Goal: Communication & Community: Ask a question

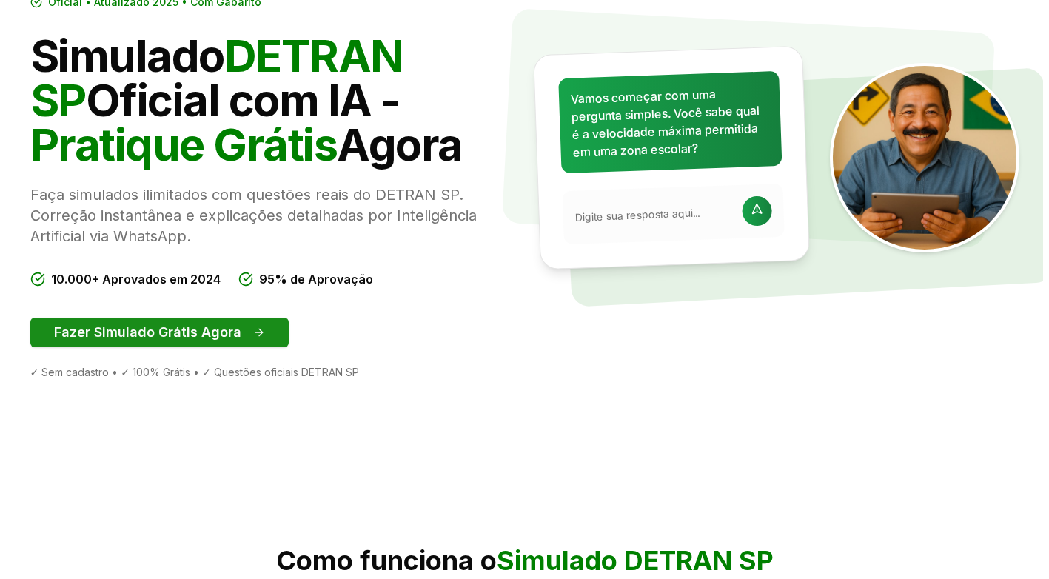
click at [178, 342] on button "Fazer Simulado Grátis Agora" at bounding box center [159, 332] width 258 height 30
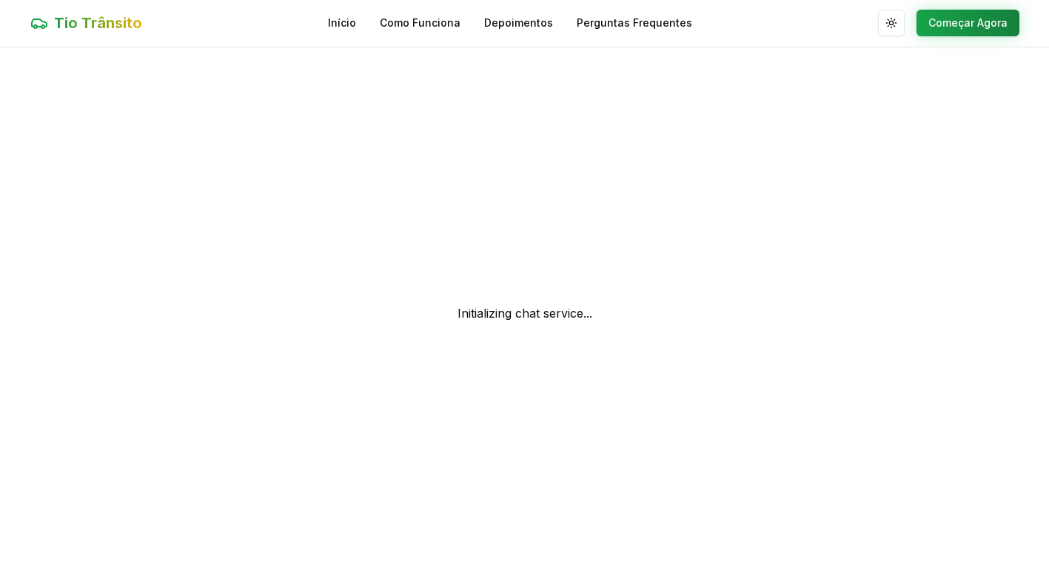
scroll to position [1, 0]
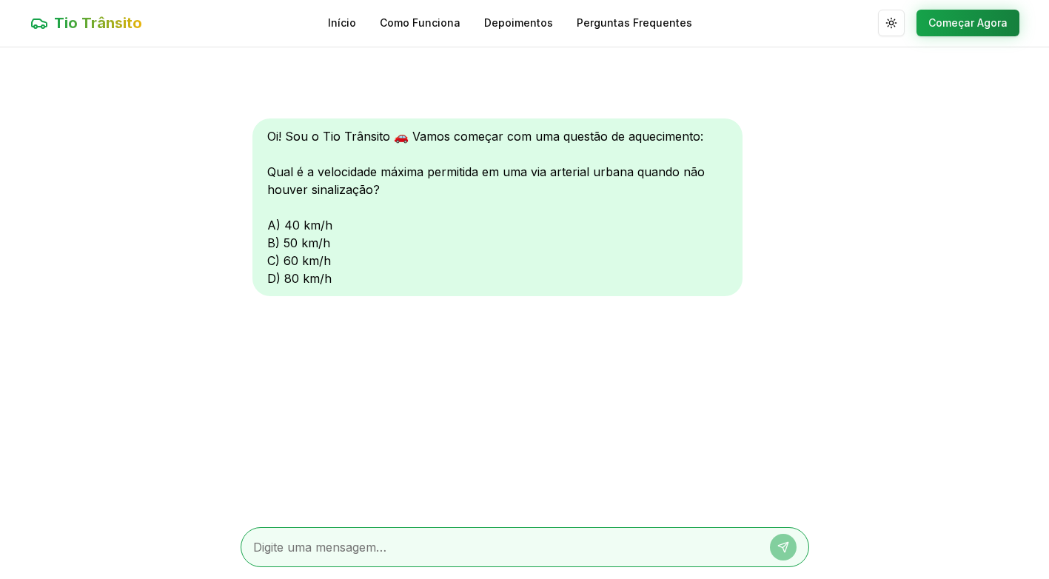
click at [357, 540] on textarea at bounding box center [504, 547] width 502 height 18
type textarea "c"
click at [784, 540] on button at bounding box center [783, 547] width 27 height 27
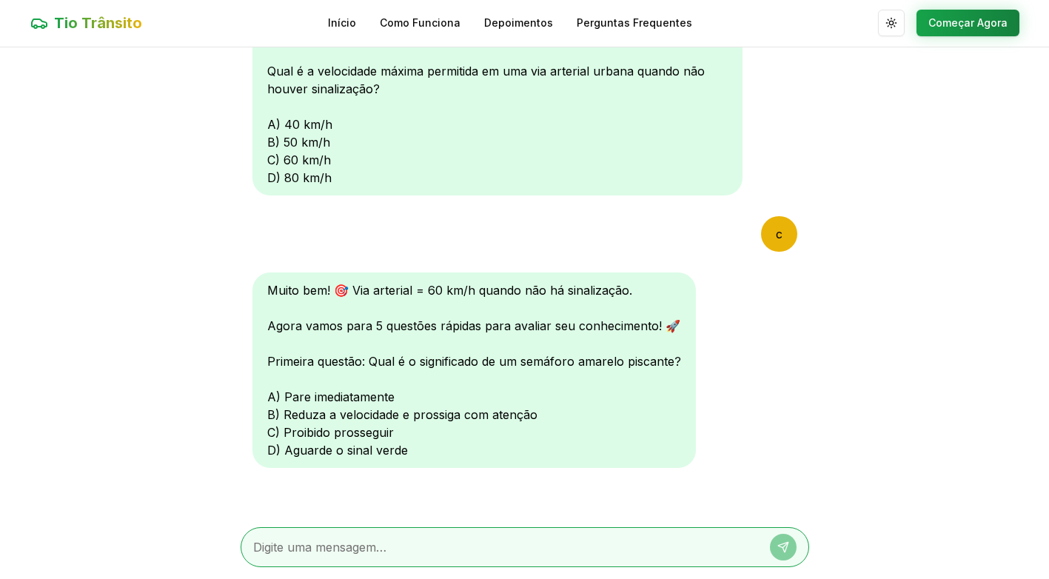
scroll to position [104, 0]
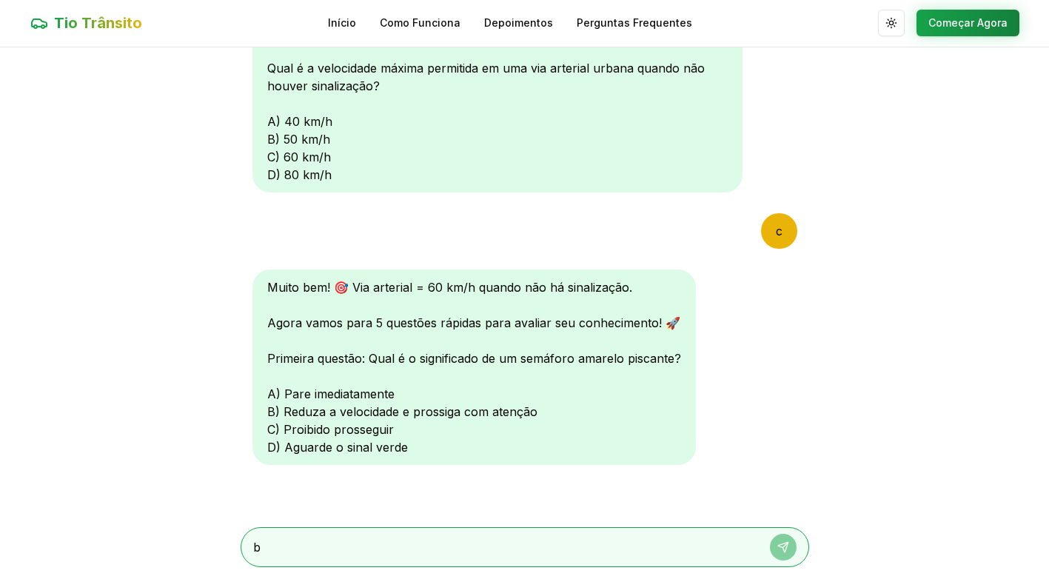
click at [498, 539] on textarea "b" at bounding box center [504, 547] width 502 height 18
type textarea "b"
click at [774, 545] on button at bounding box center [783, 547] width 27 height 27
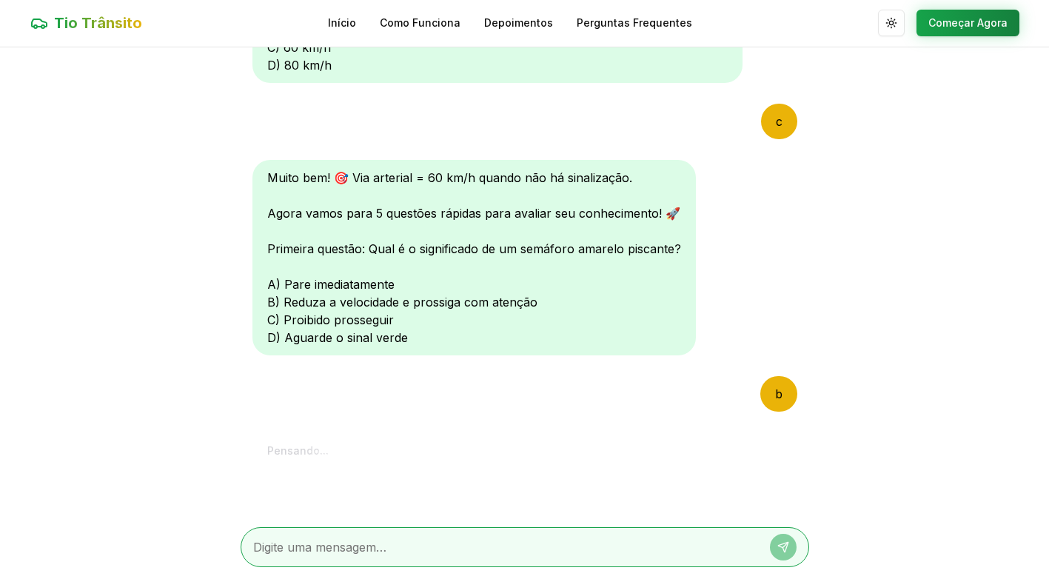
scroll to position [488, 0]
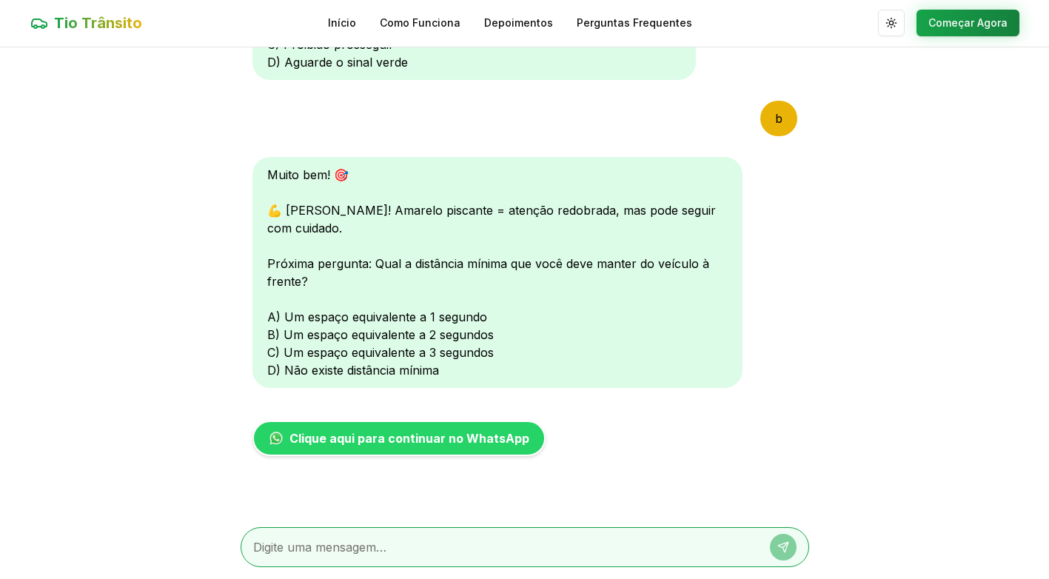
click at [403, 551] on textarea at bounding box center [504, 547] width 502 height 18
type textarea "c"
click at [777, 550] on icon at bounding box center [783, 547] width 12 height 12
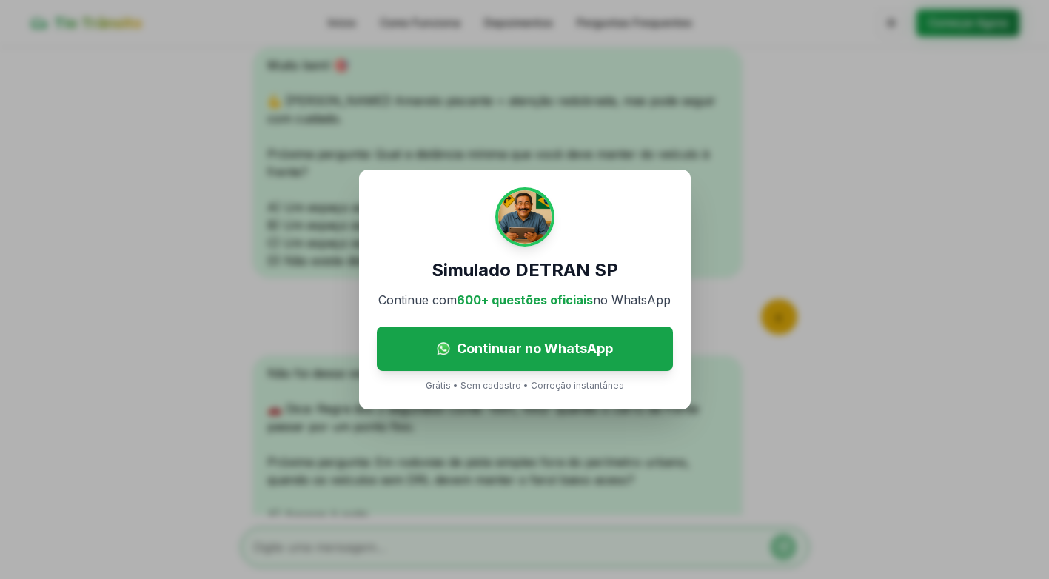
scroll to position [796, 0]
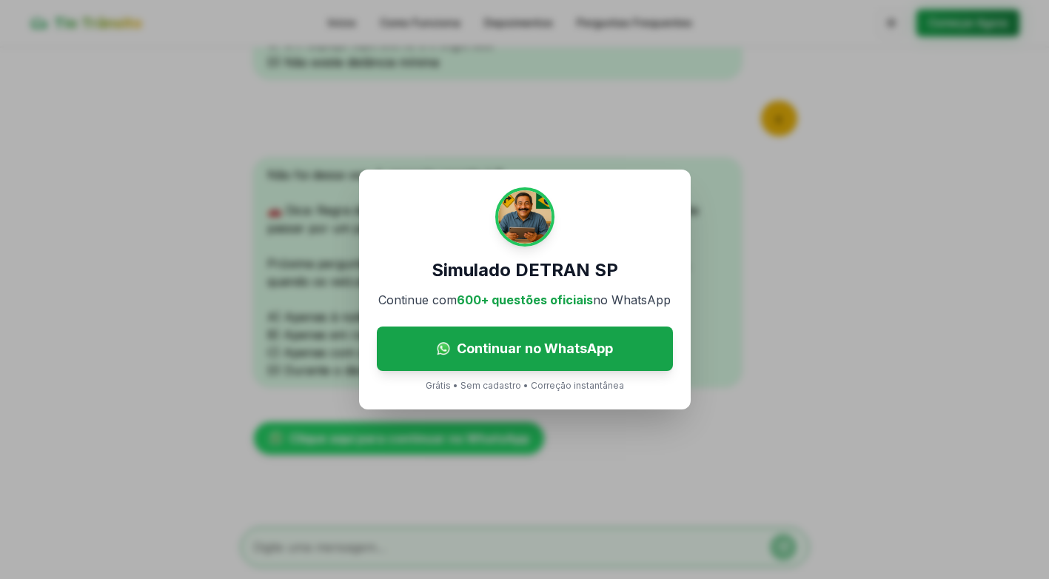
click at [741, 215] on div "Simulado DETRAN SP Continue com 600+ questões oficiais no WhatsApp Continuar no…" at bounding box center [524, 289] width 1049 height 579
click at [541, 386] on p "Grátis • Sem cadastro • Correção instantânea" at bounding box center [525, 386] width 198 height 12
drag, startPoint x: 541, startPoint y: 386, endPoint x: 734, endPoint y: 154, distance: 301.6
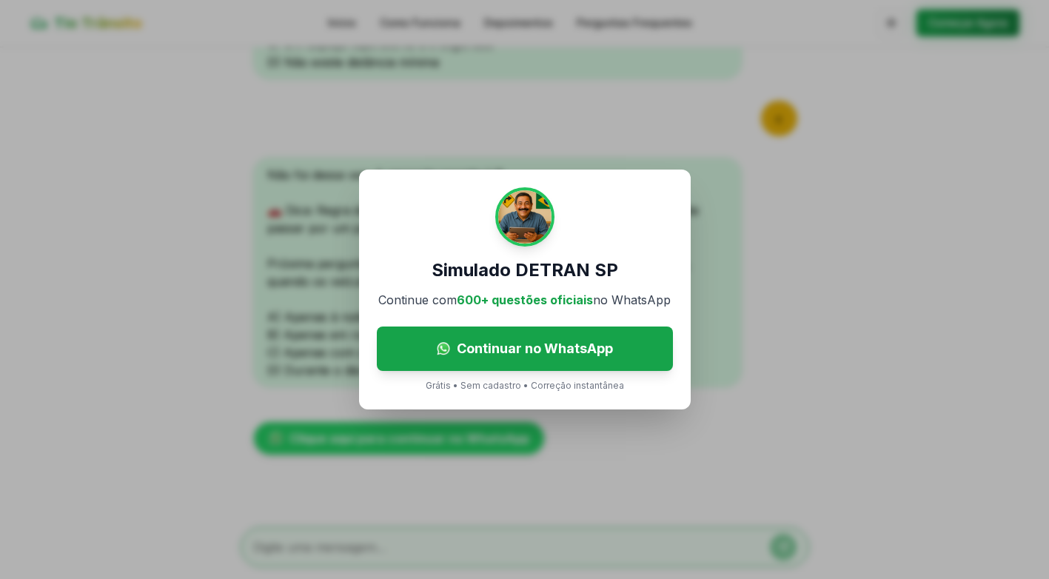
click at [767, 163] on div "Simulado DETRAN SP Continue com 600+ questões oficiais no WhatsApp Continuar no…" at bounding box center [524, 289] width 1049 height 579
click at [562, 144] on div "Simulado DETRAN SP Continue com 600+ questões oficiais no WhatsApp Continuar no…" at bounding box center [524, 289] width 1049 height 579
click at [858, 81] on div "Simulado DETRAN SP Continue com 600+ questões oficiais no WhatsApp Continuar no…" at bounding box center [524, 289] width 1049 height 579
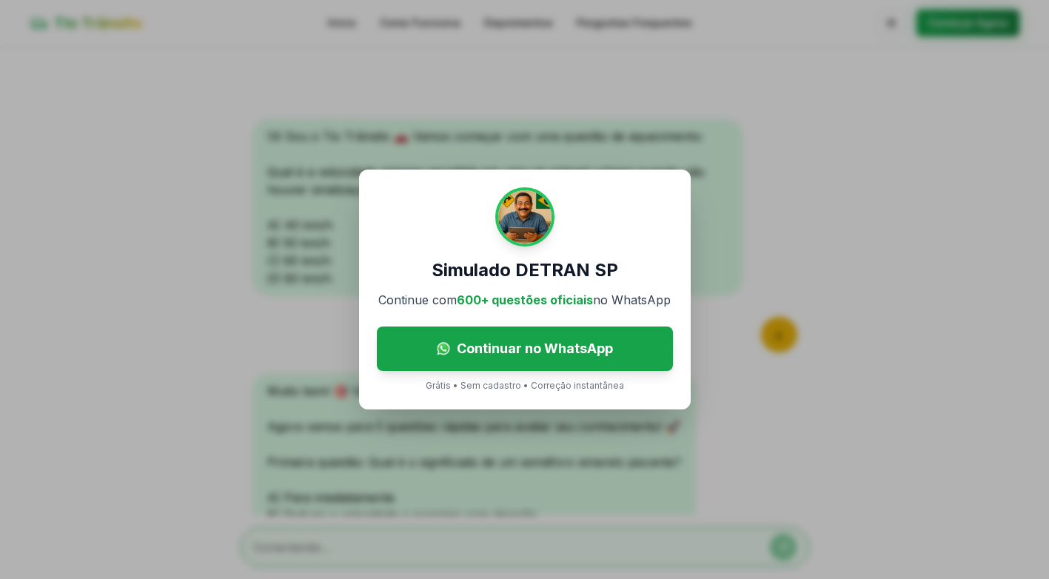
scroll to position [796, 0]
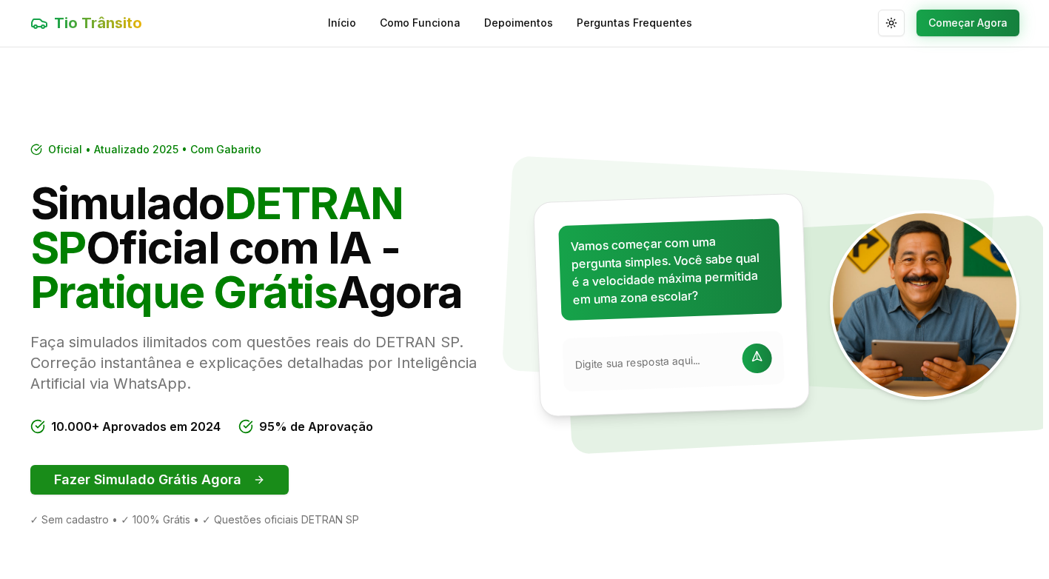
click at [255, 468] on button "Fazer Simulado Grátis Agora" at bounding box center [159, 480] width 258 height 30
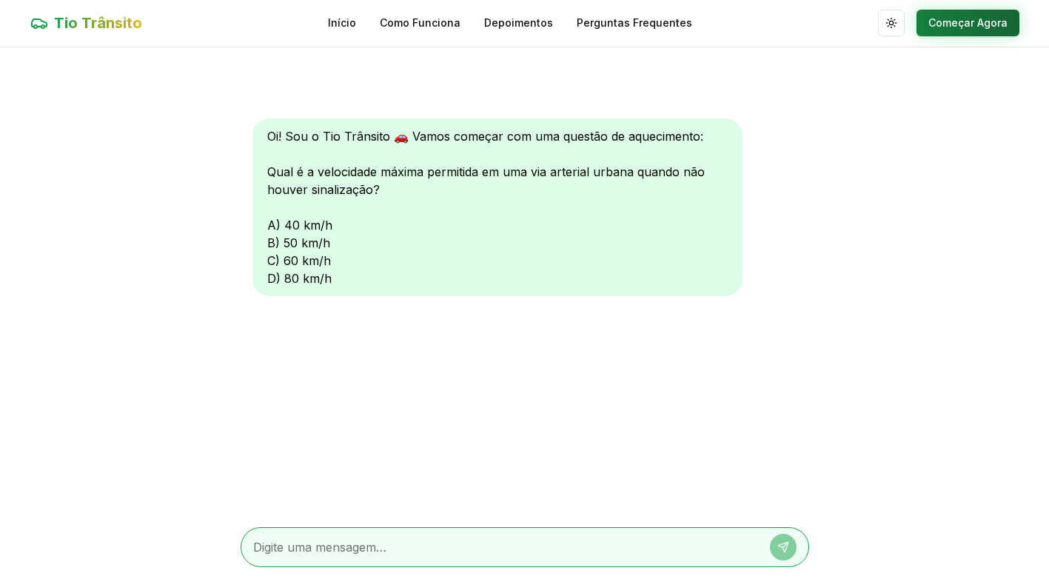
click at [973, 29] on button "Começar Agora" at bounding box center [967, 23] width 103 height 27
click at [972, 13] on button "Começar Agora" at bounding box center [967, 23] width 103 height 27
click at [307, 543] on textarea at bounding box center [504, 548] width 502 height 18
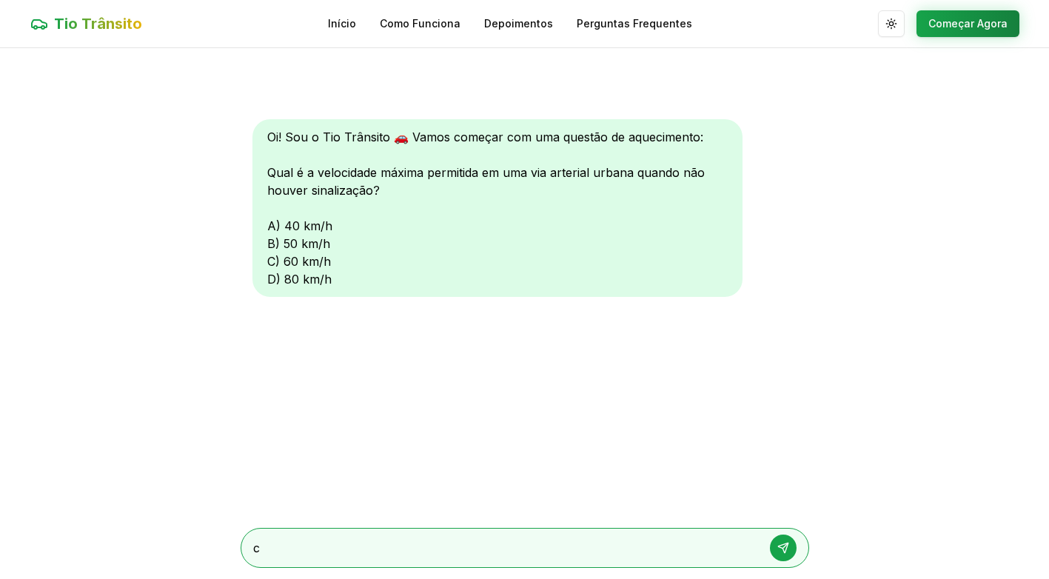
type textarea "c"
click at [790, 546] on button at bounding box center [783, 547] width 27 height 27
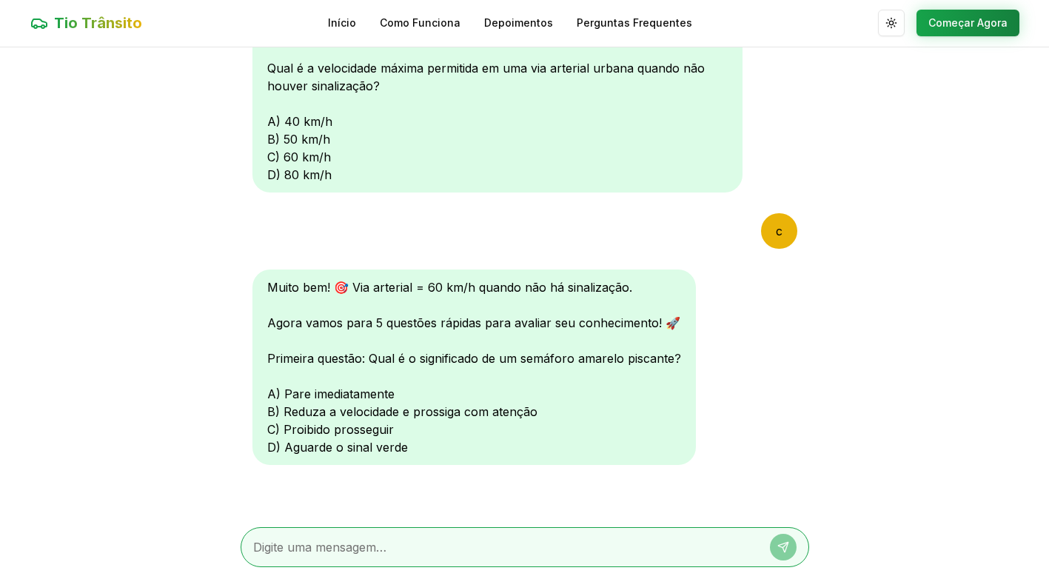
click at [657, 548] on textarea at bounding box center [504, 547] width 502 height 18
type textarea "b"
click at [787, 547] on icon at bounding box center [783, 547] width 12 height 12
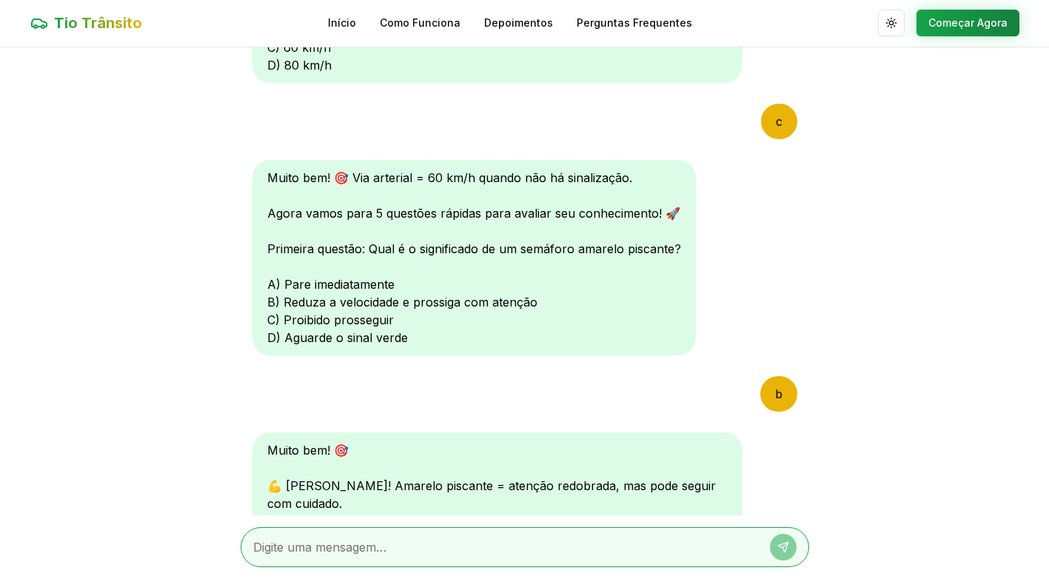
scroll to position [488, 0]
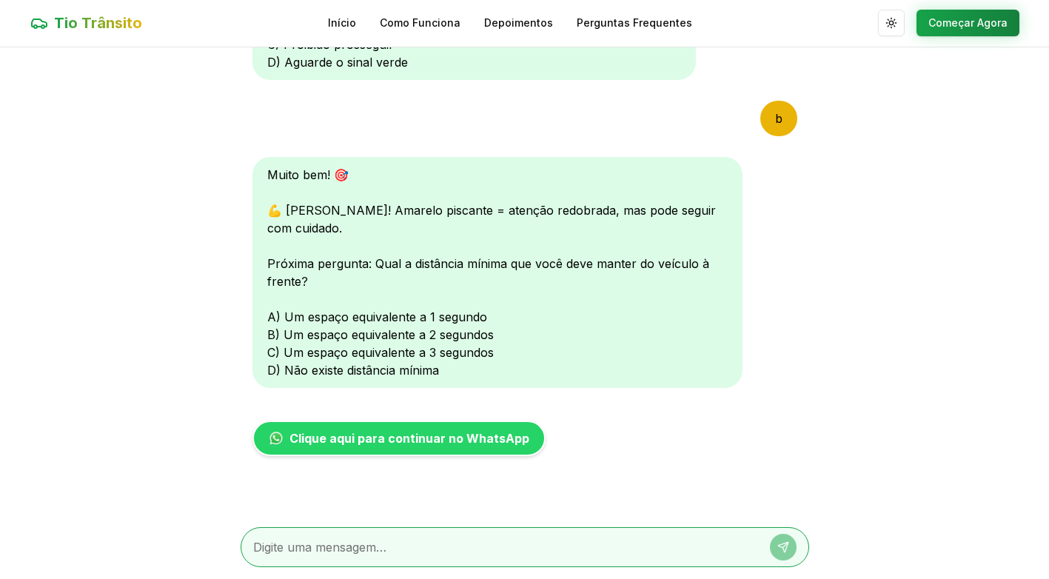
click at [346, 548] on textarea at bounding box center [504, 547] width 502 height 18
type textarea "c"
click at [789, 547] on button at bounding box center [783, 547] width 27 height 27
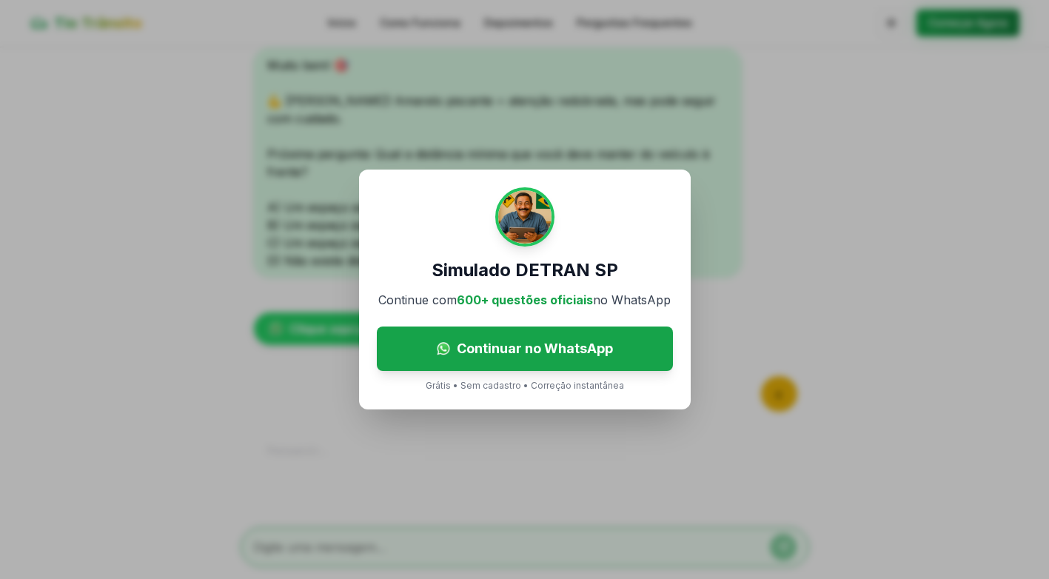
scroll to position [796, 0]
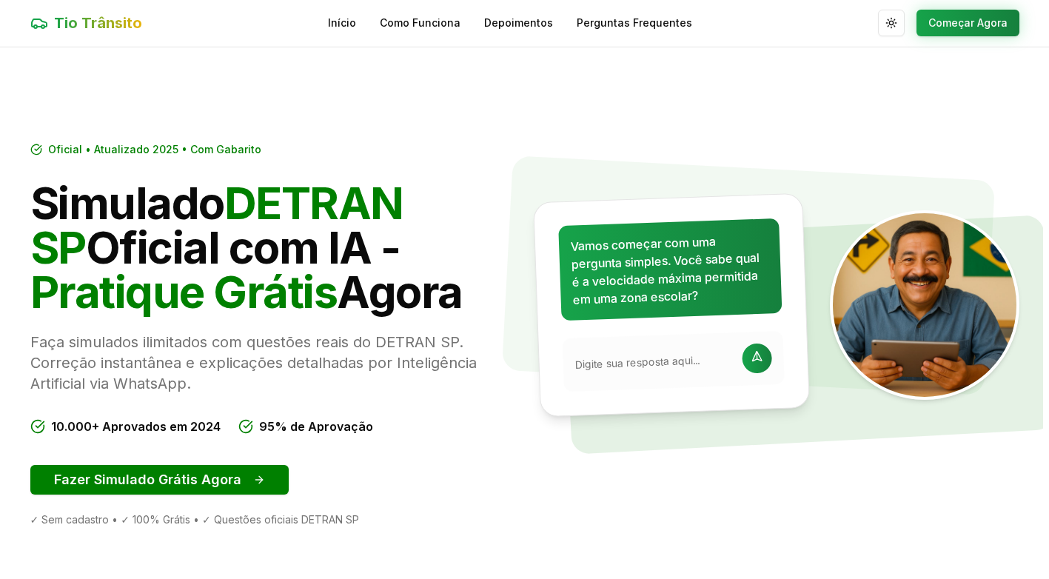
scroll to position [148, 0]
